Goal: Transaction & Acquisition: Purchase product/service

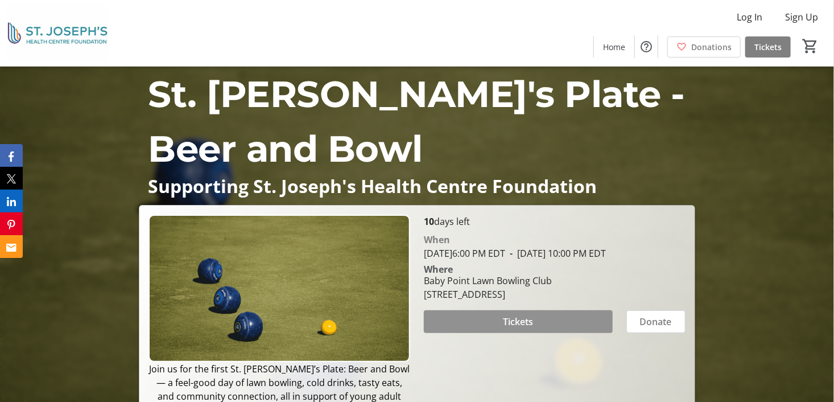
click at [488, 333] on span at bounding box center [518, 321] width 189 height 27
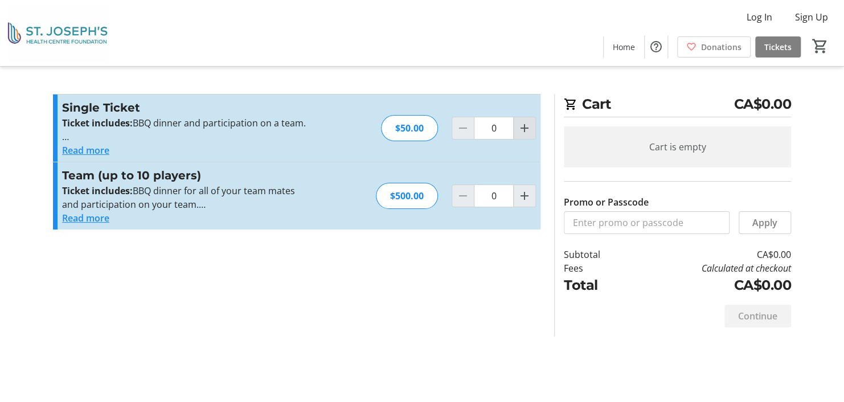
click at [527, 128] on mat-icon "Increment by one" at bounding box center [524, 128] width 14 height 14
type input "1"
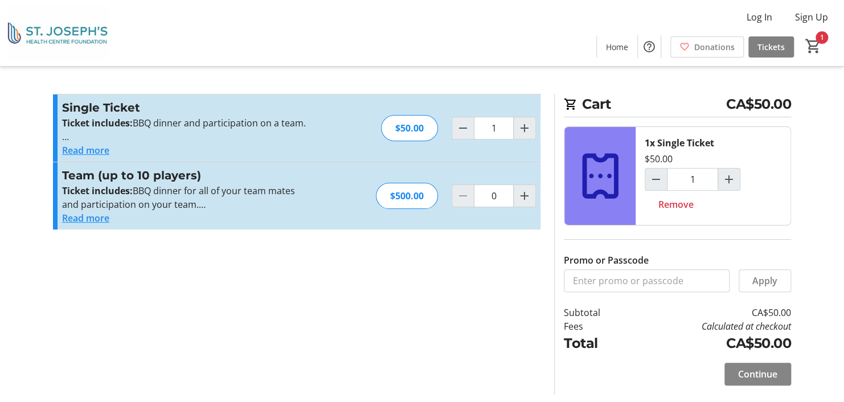
click at [754, 368] on span "Continue" at bounding box center [757, 374] width 39 height 14
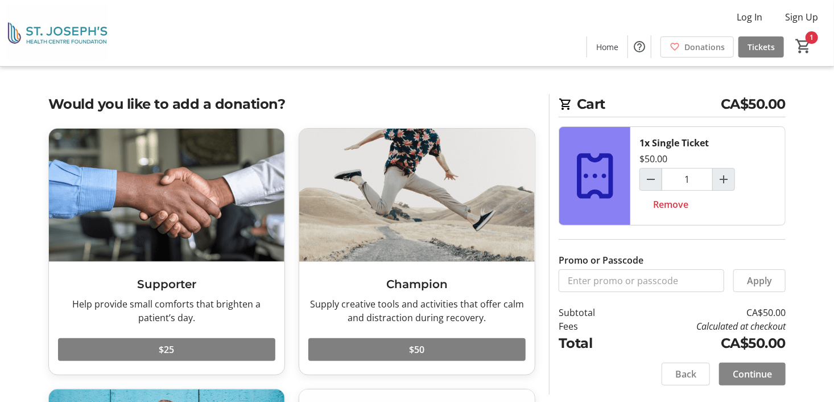
scroll to position [57, 0]
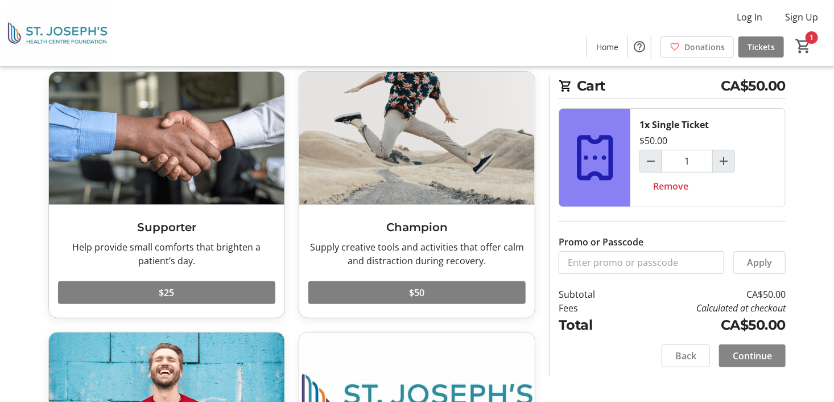
click at [746, 353] on span "Continue" at bounding box center [752, 356] width 39 height 14
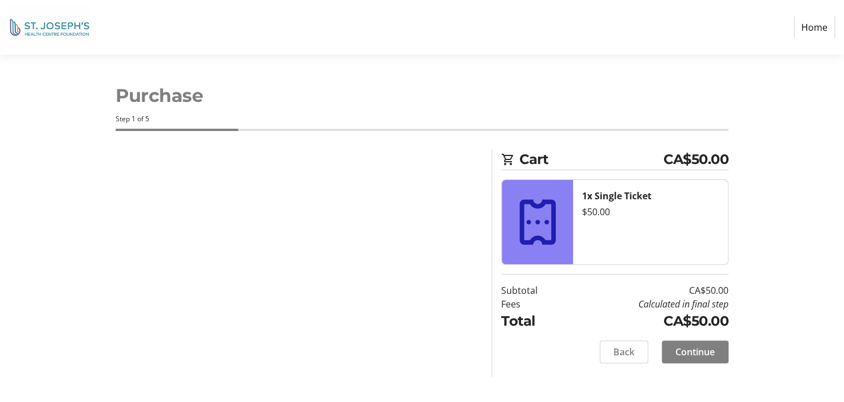
select select
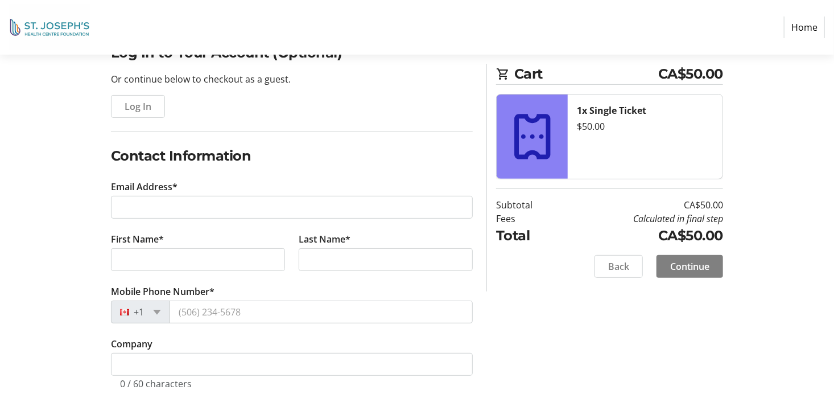
scroll to position [114, 0]
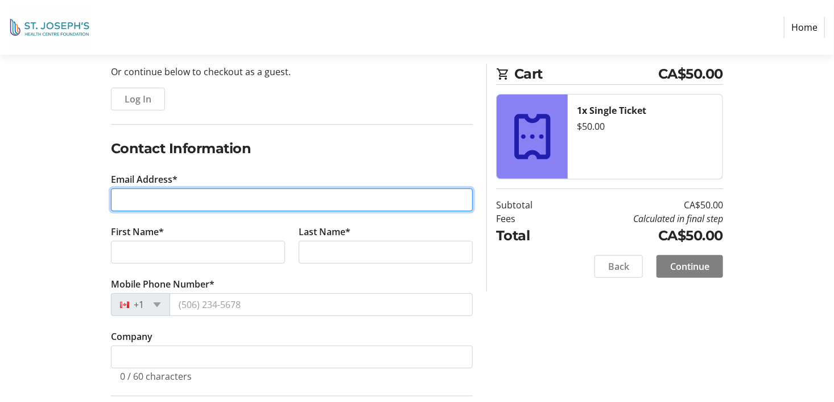
click at [134, 203] on input "Email Address*" at bounding box center [292, 199] width 362 height 23
type input "[EMAIL_ADDRESS][DOMAIN_NAME]"
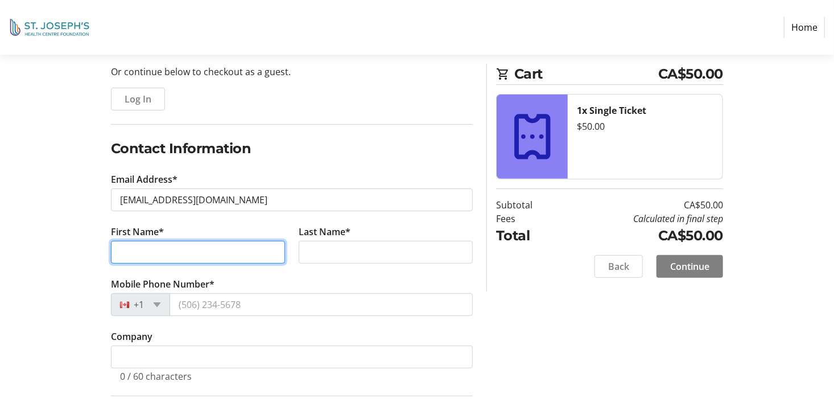
type input "[PERSON_NAME]"
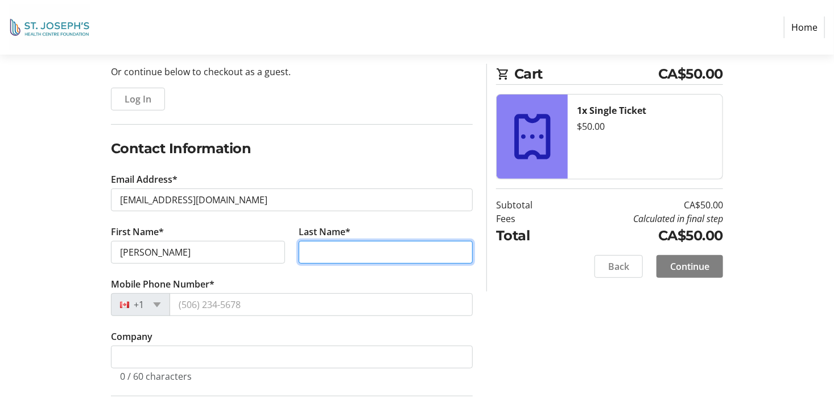
type input "[PERSON_NAME]"
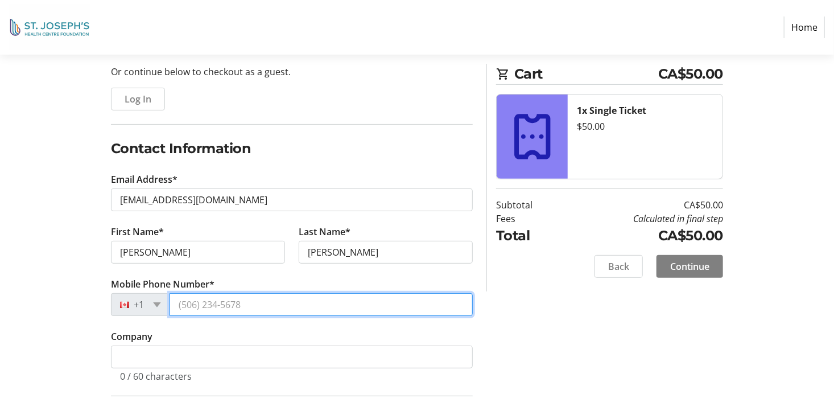
type input "[PHONE_NUMBER]"
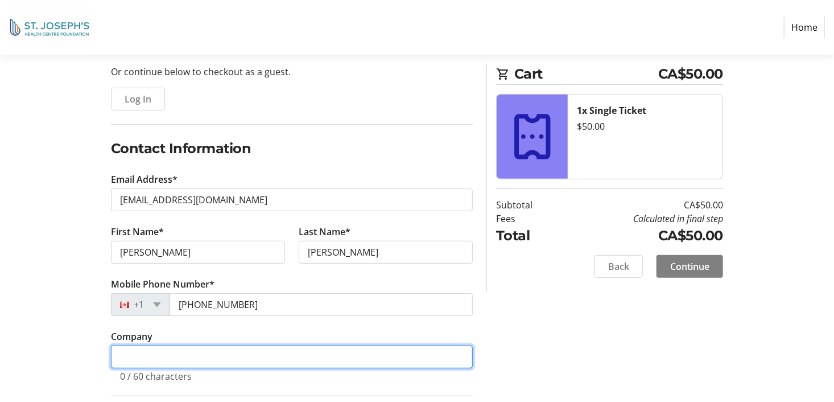
type input "ELBC"
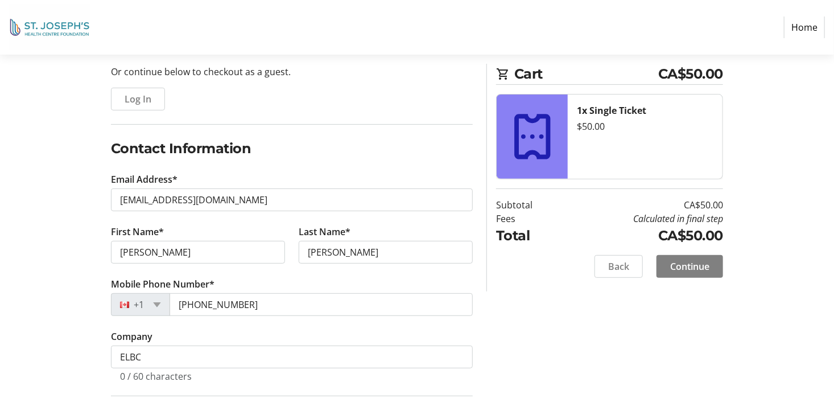
type input "[STREET_ADDRESS],"
type input "Etobicoke"
type input "M8Y3V2"
select select "CA"
select select "ON"
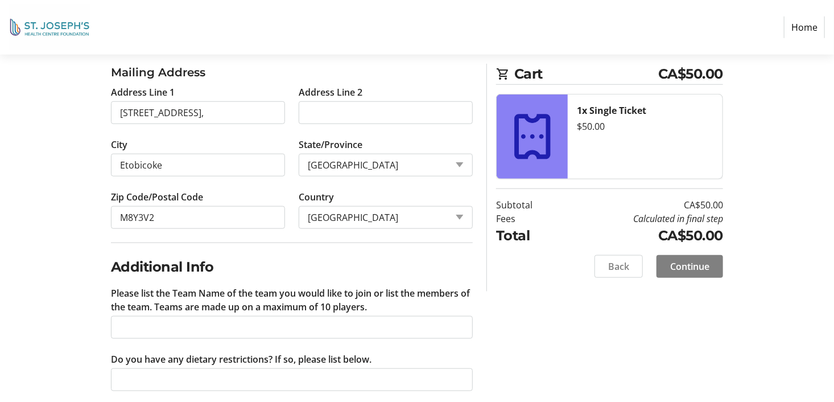
scroll to position [501, 0]
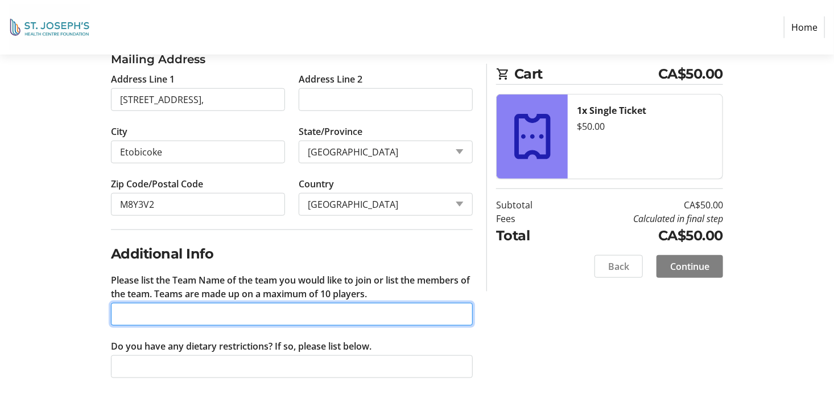
click at [130, 310] on input "Please list the Team Name of the team you would like to join or list the member…" at bounding box center [292, 314] width 362 height 23
type input "Any team"
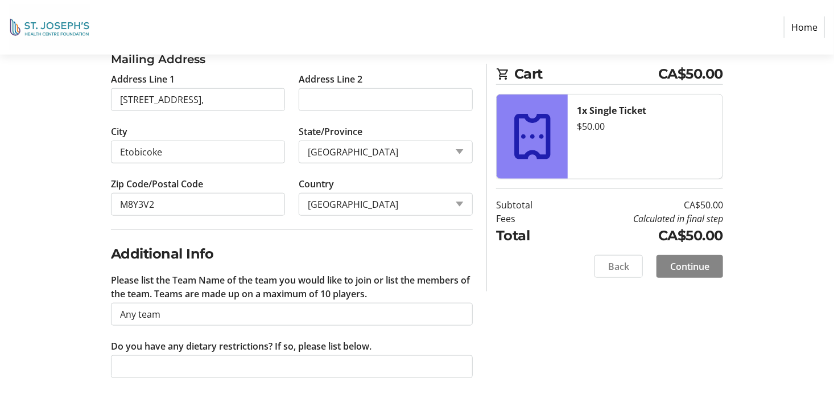
click at [701, 262] on span "Continue" at bounding box center [690, 267] width 39 height 14
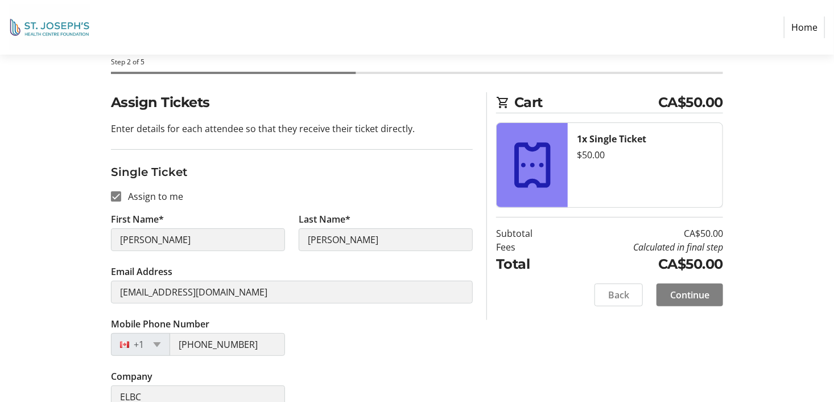
scroll to position [76, 0]
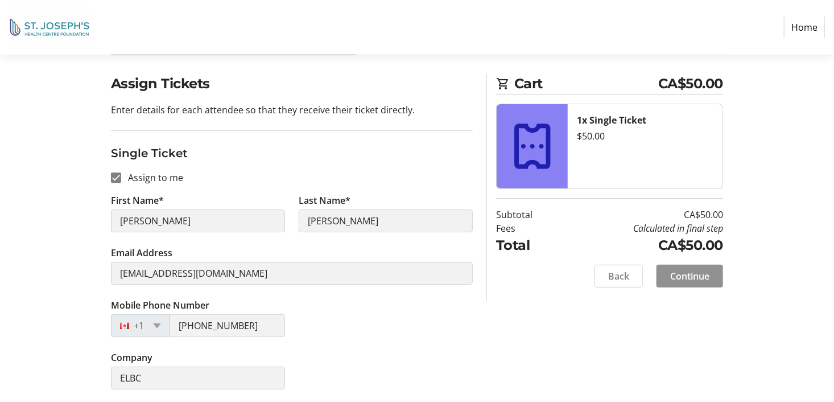
click at [685, 276] on span "Continue" at bounding box center [690, 276] width 39 height 14
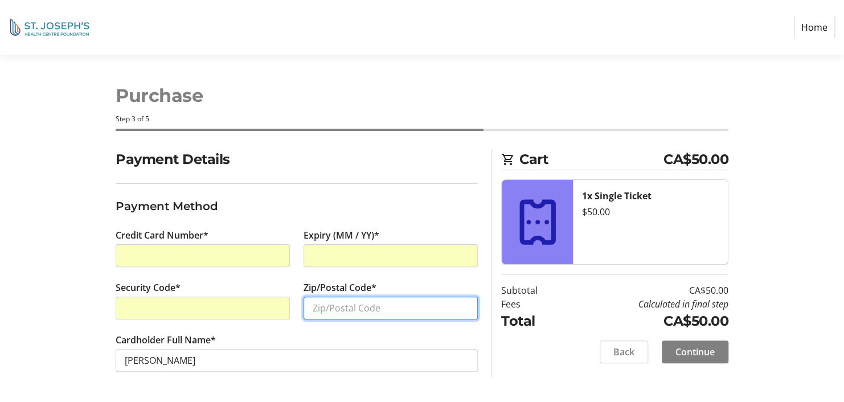
click at [318, 307] on input "Zip/Postal Code*" at bounding box center [390, 308] width 174 height 23
type input "M8Y3V2"
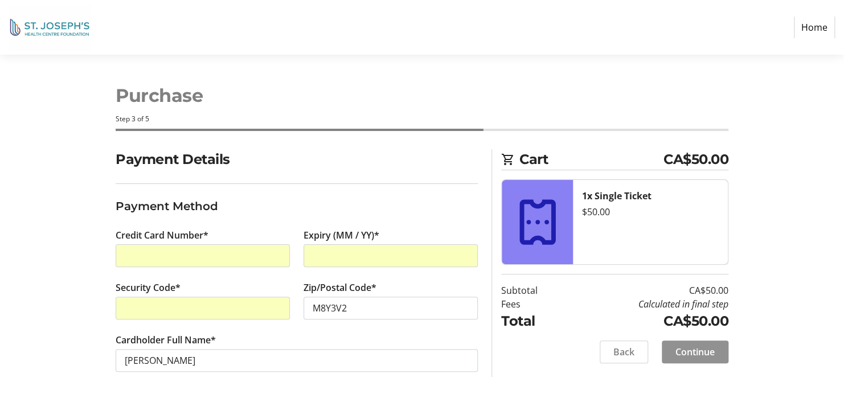
click at [684, 351] on span "Continue" at bounding box center [694, 352] width 39 height 14
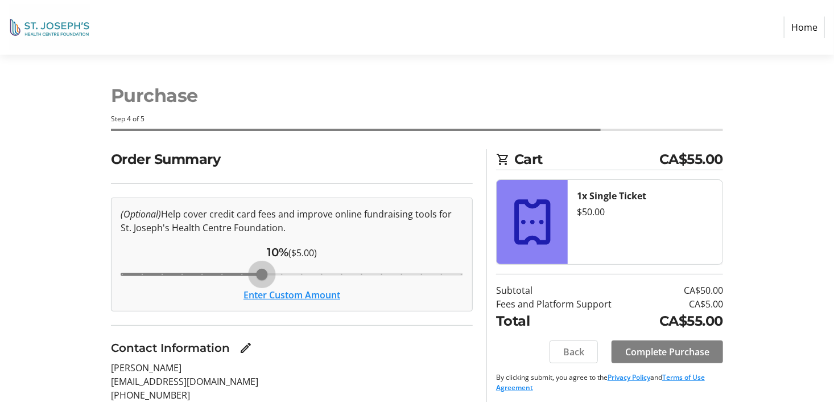
click at [262, 273] on input "Cover fees percentage" at bounding box center [292, 274] width 367 height 25
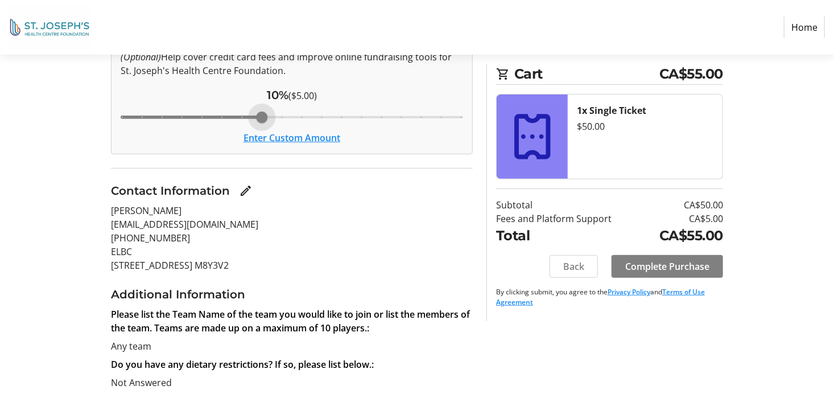
scroll to position [153, 0]
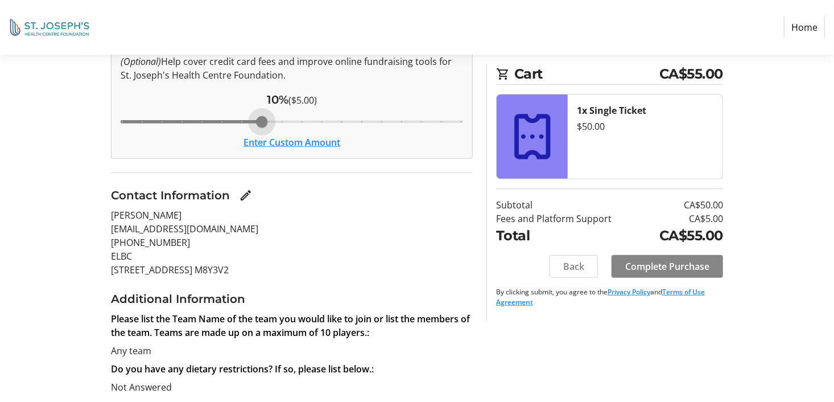
click at [652, 270] on span "Complete Purchase" at bounding box center [668, 267] width 84 height 14
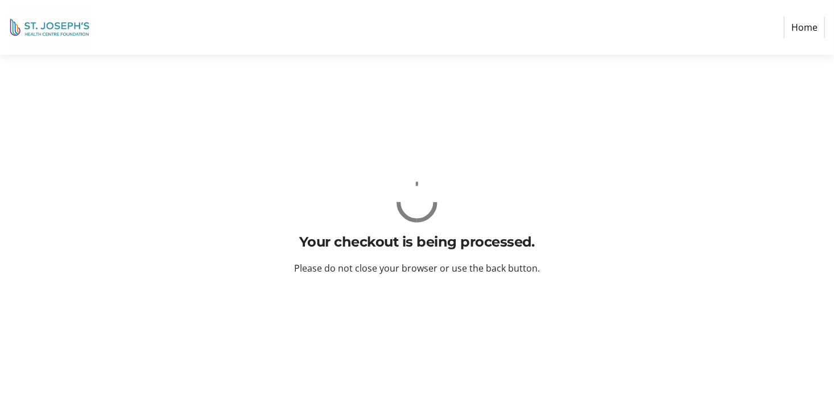
scroll to position [0, 0]
